Goal: Use online tool/utility: Utilize a website feature to perform a specific function

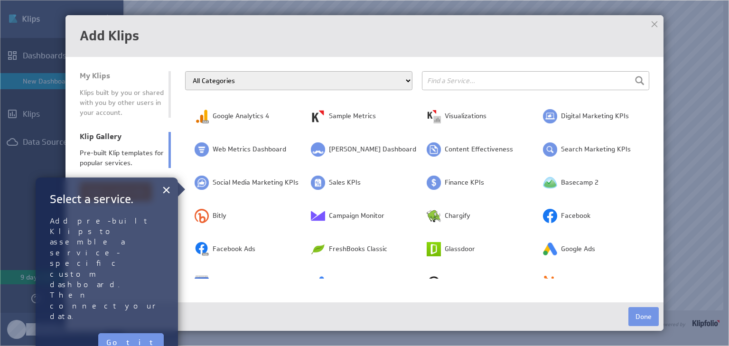
click at [326, 80] on select "All Categories Advertising Cloud Storage Customer Support Dashboard Gallery Dat…" at bounding box center [298, 80] width 227 height 19
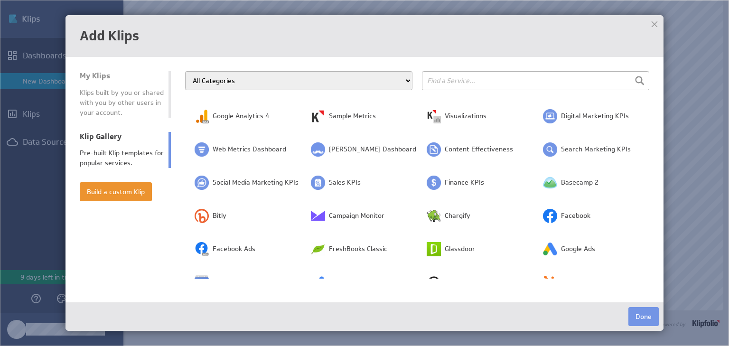
click at [326, 80] on select "All Categories Advertising Cloud Storage Customer Support Dashboard Gallery Dat…" at bounding box center [298, 80] width 227 height 19
drag, startPoint x: 421, startPoint y: 78, endPoint x: 438, endPoint y: 76, distance: 17.2
click at [421, 78] on div "All Categories Advertising Cloud Storage Customer Support Dashboard Gallery Dat…" at bounding box center [417, 80] width 464 height 19
click at [443, 75] on input "text" at bounding box center [535, 80] width 227 height 19
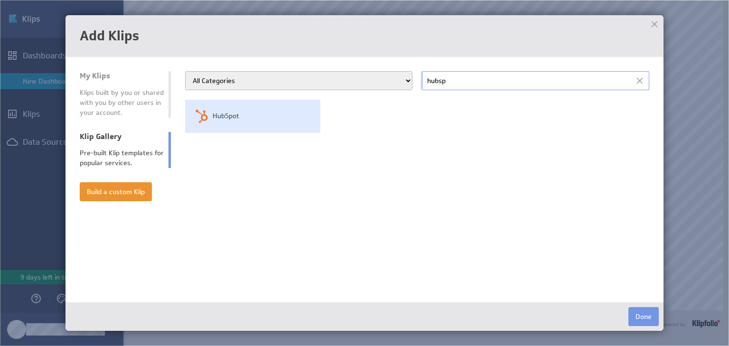
type input "hubsp"
click at [269, 125] on td "HubSpot" at bounding box center [252, 116] width 135 height 33
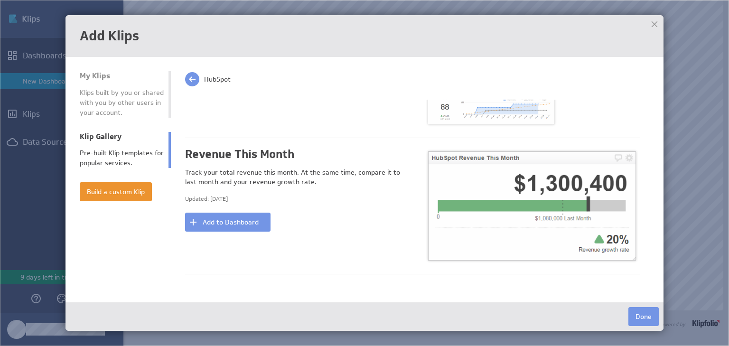
scroll to position [266, 0]
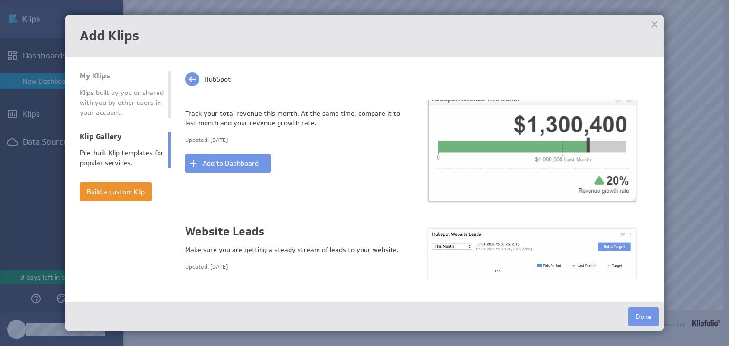
click at [120, 203] on td "My Klips Klips built by you or shared with you by other users in your account. …" at bounding box center [132, 174] width 105 height 207
click at [119, 184] on button "Build a custom Klip" at bounding box center [116, 191] width 72 height 19
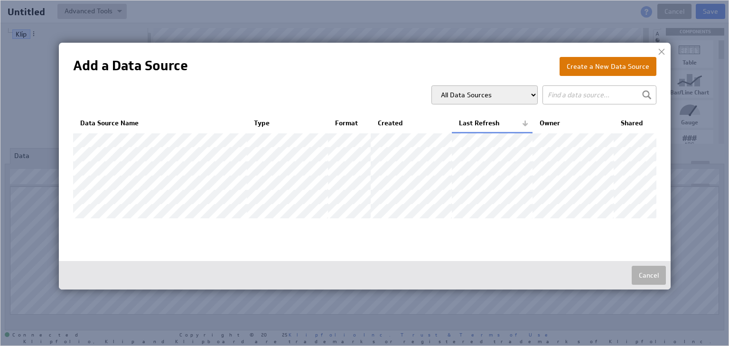
click at [588, 72] on button "Create a New Data Source" at bounding box center [607, 66] width 97 height 19
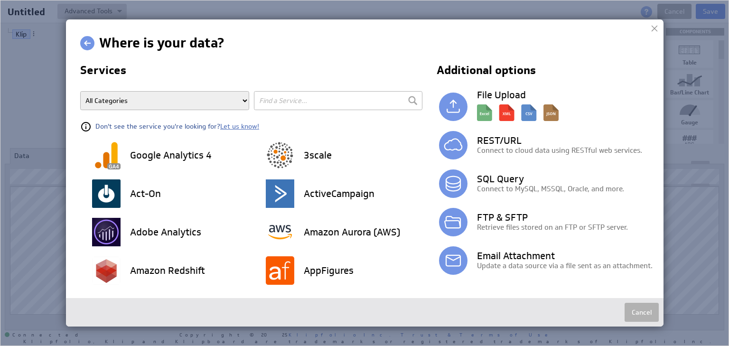
click at [312, 102] on input "text" at bounding box center [338, 100] width 169 height 19
type input "hubspot"
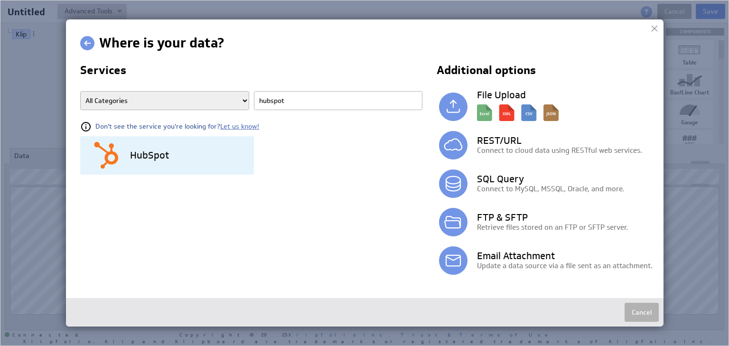
click at [188, 156] on div "HubSpot" at bounding box center [173, 155] width 162 height 38
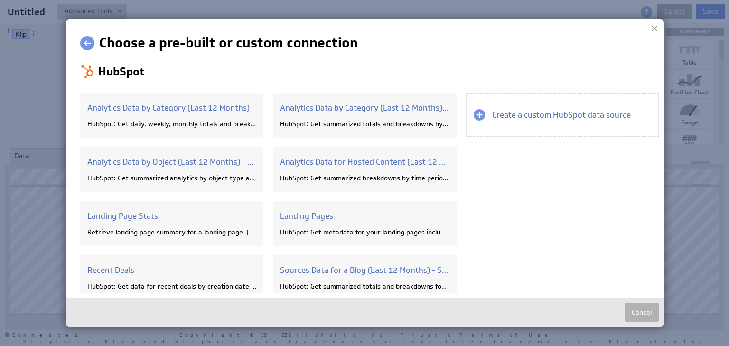
click at [659, 28] on div at bounding box center [654, 28] width 14 height 14
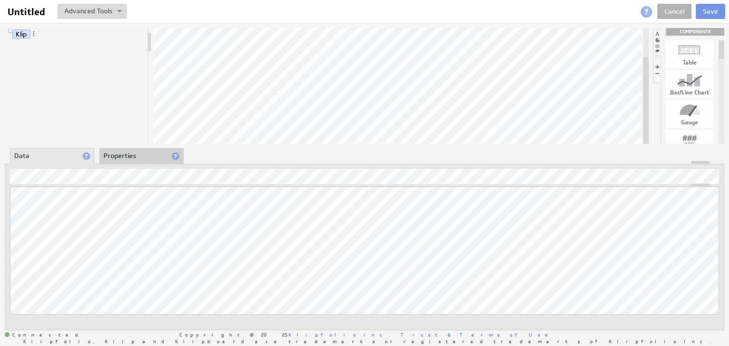
click at [335, 222] on div "Updating... Select a Function ARRAY DATE SELECT SLICE SUM Data Manipulation Log…" at bounding box center [364, 247] width 719 height 166
